Goal: Task Accomplishment & Management: Manage account settings

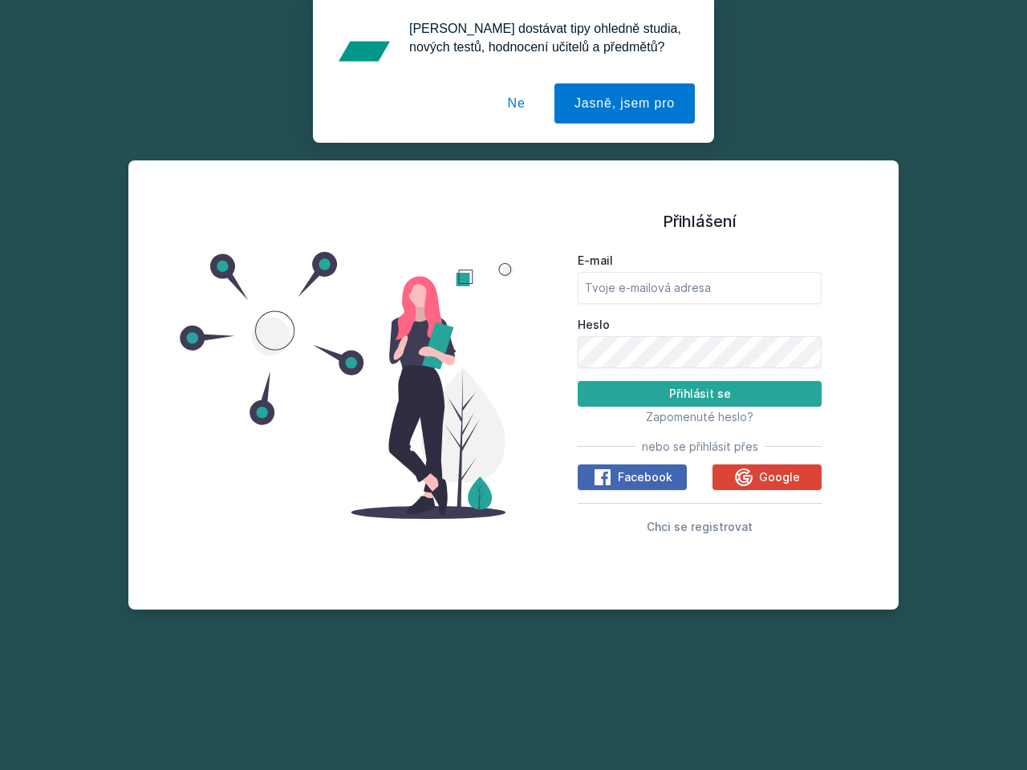
click at [699, 416] on span "Zapomenuté heslo?" at bounding box center [699, 417] width 107 height 14
click at [632, 477] on span "Facebook" at bounding box center [645, 477] width 55 height 16
click at [603, 477] on icon at bounding box center [602, 477] width 19 height 19
click at [767, 477] on span "Google" at bounding box center [779, 477] width 41 height 16
click at [745, 477] on icon at bounding box center [744, 477] width 18 height 18
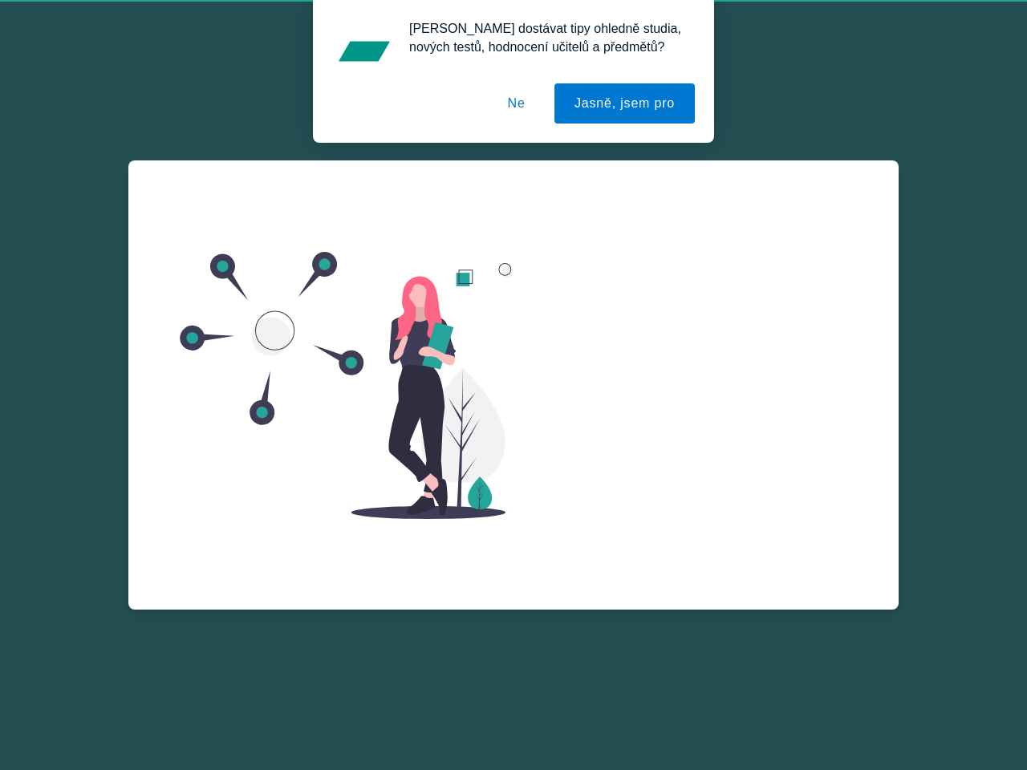
click at [699, 526] on div "E-mail Heslo Přihlásit se Zapomenuté heslo? nebo se přihlásit přes Facebook Goo…" at bounding box center [700, 411] width 244 height 290
click at [626, 103] on button "Jasně, jsem pro" at bounding box center [624, 103] width 140 height 40
